Goal: Check status: Check status

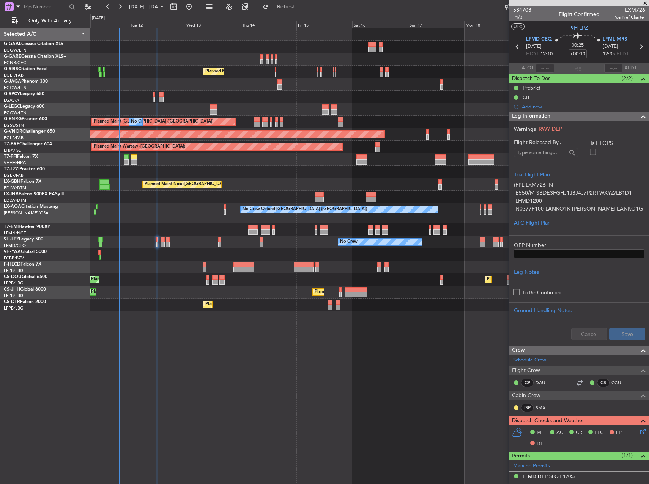
scroll to position [87, 0]
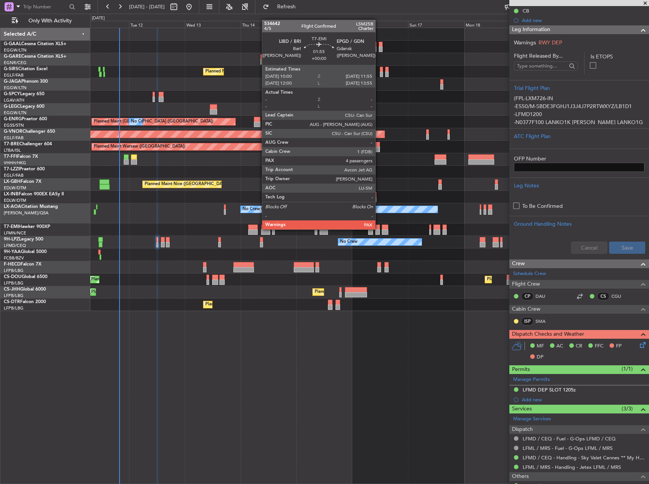
click at [379, 229] on div at bounding box center [377, 227] width 5 height 5
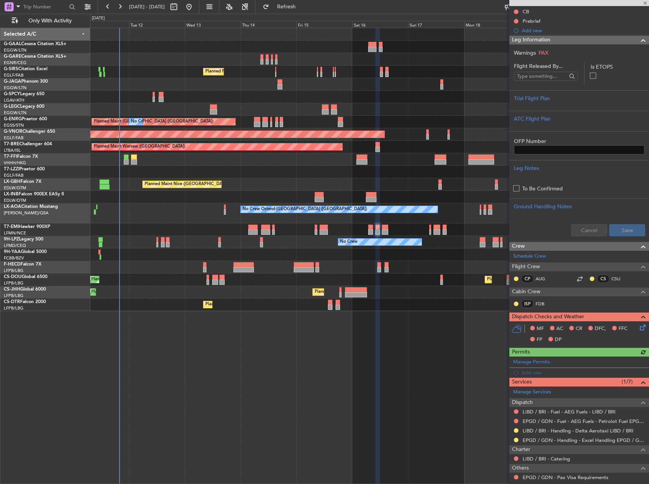
scroll to position [134, 0]
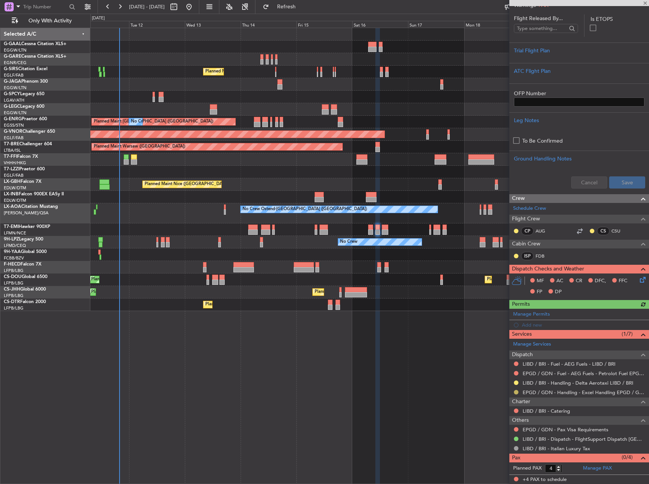
click at [517, 393] on button at bounding box center [516, 392] width 5 height 5
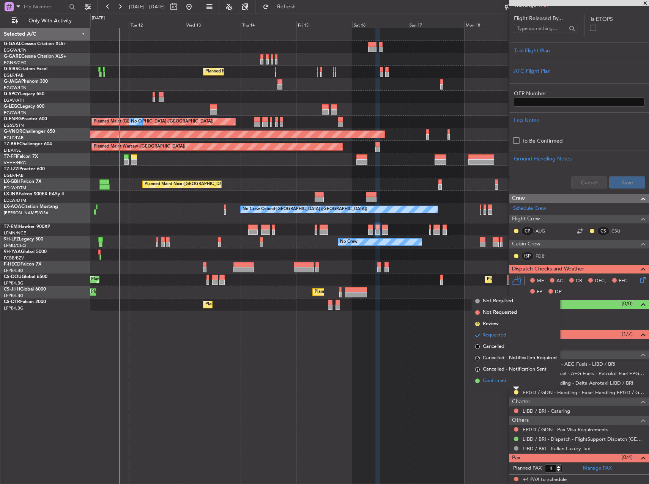
click at [490, 384] on span "Confirmed" at bounding box center [495, 381] width 24 height 8
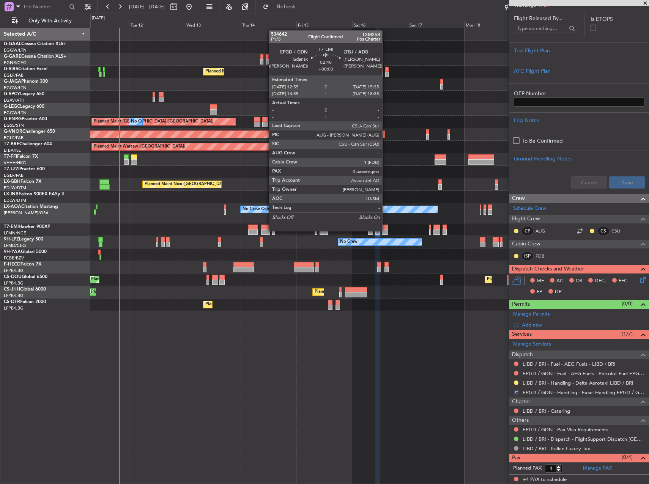
click at [386, 230] on div at bounding box center [385, 232] width 6 height 5
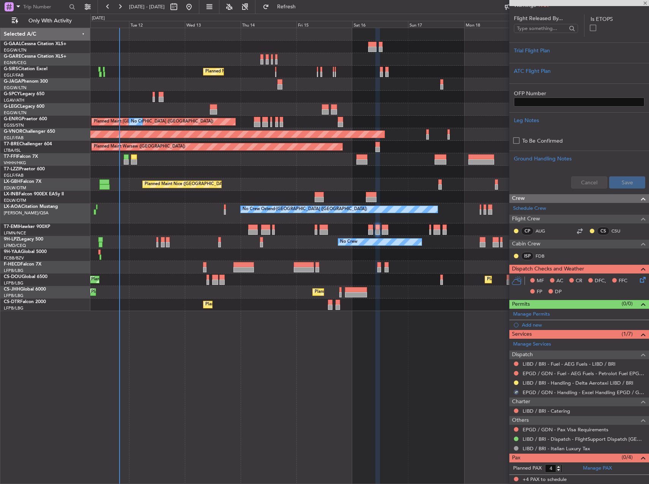
type input "0"
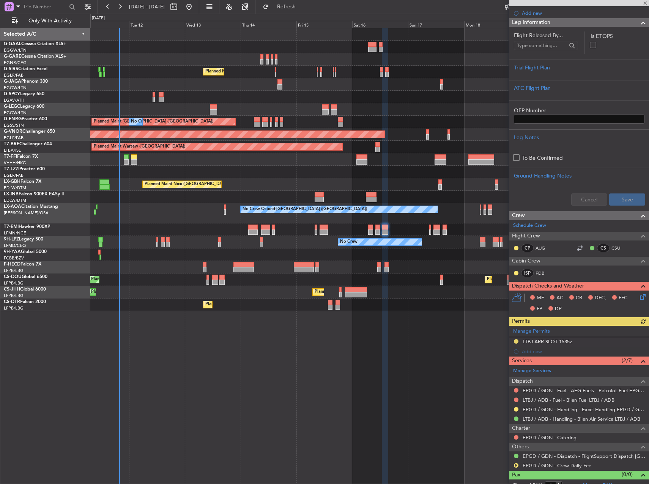
scroll to position [101, 0]
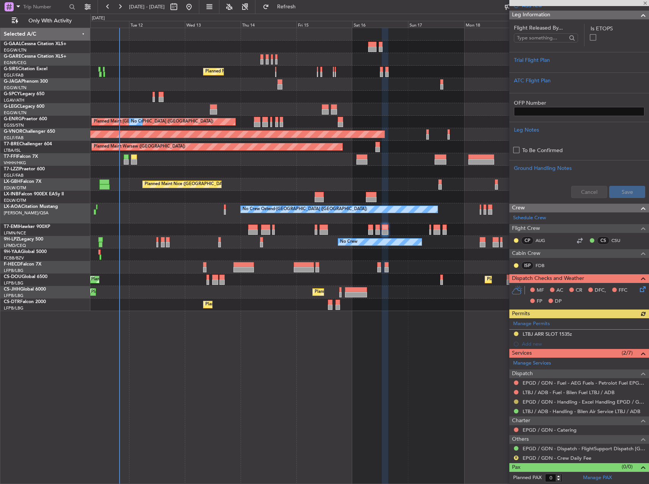
click at [516, 400] on button at bounding box center [516, 402] width 5 height 5
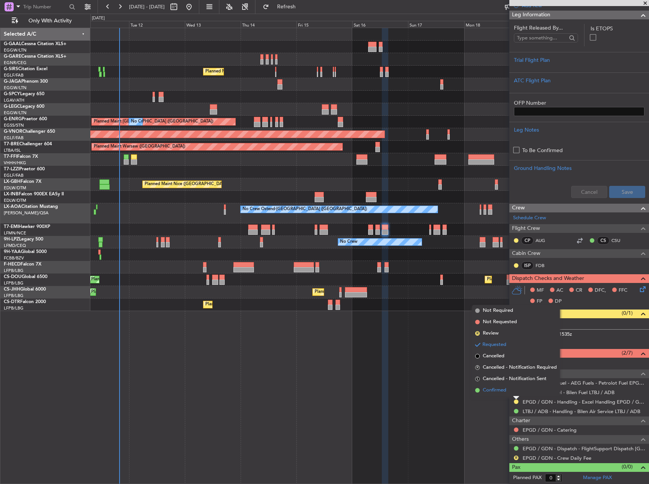
click at [498, 392] on span "Confirmed" at bounding box center [495, 391] width 24 height 8
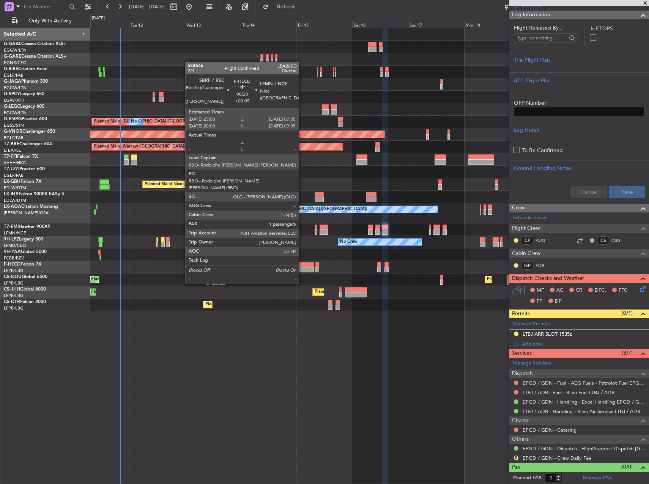
click at [302, 270] on div at bounding box center [304, 269] width 20 height 5
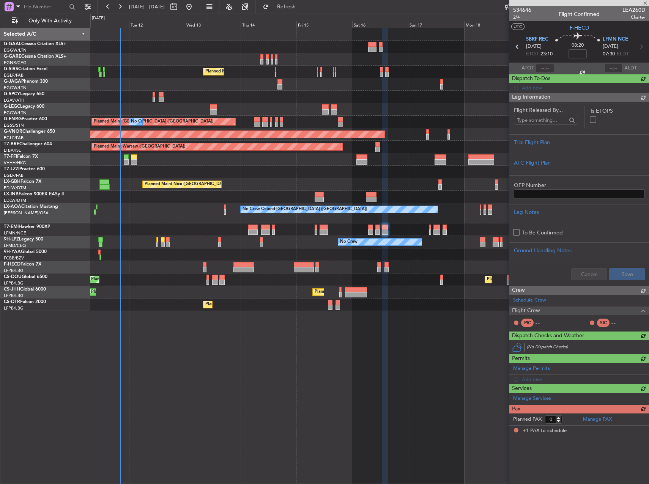
type input "+00:05"
type input "1"
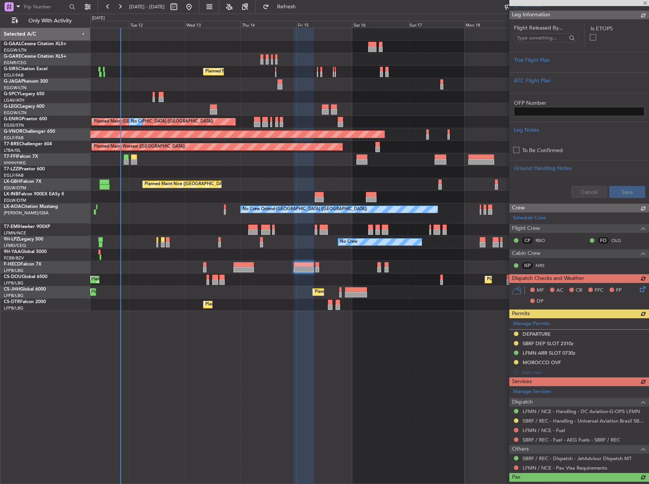
scroll to position [0, 0]
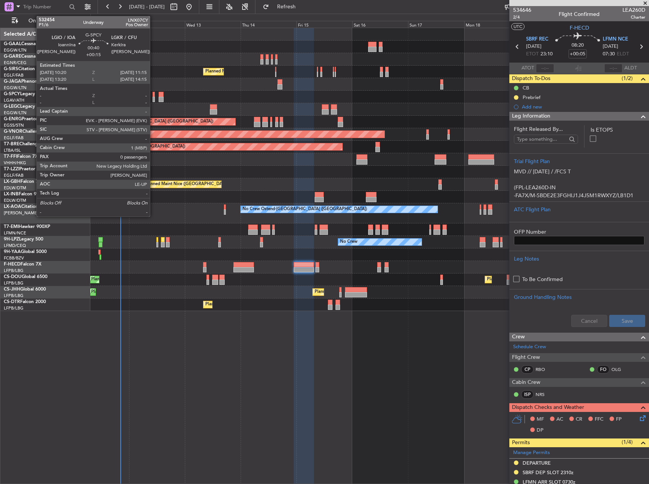
click at [153, 100] on div at bounding box center [154, 99] width 2 height 5
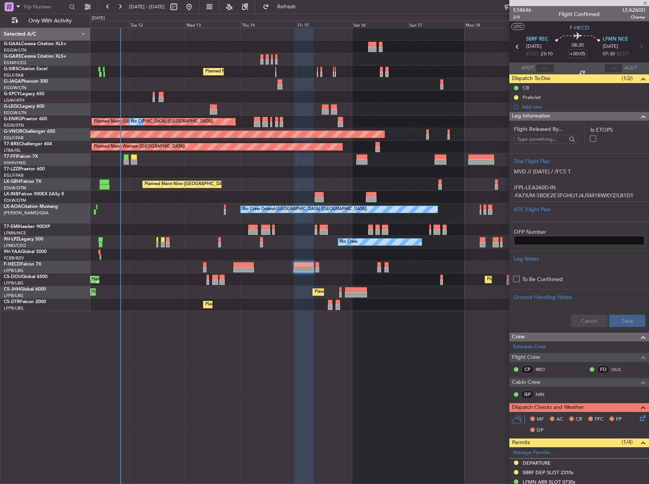
type input "+00:15"
type input "0"
